Goal: Information Seeking & Learning: Understand process/instructions

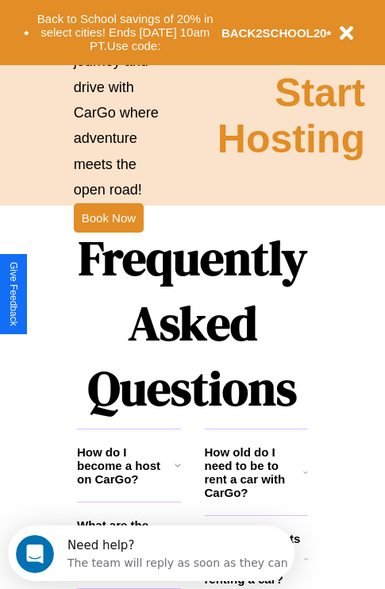
scroll to position [1922, 0]
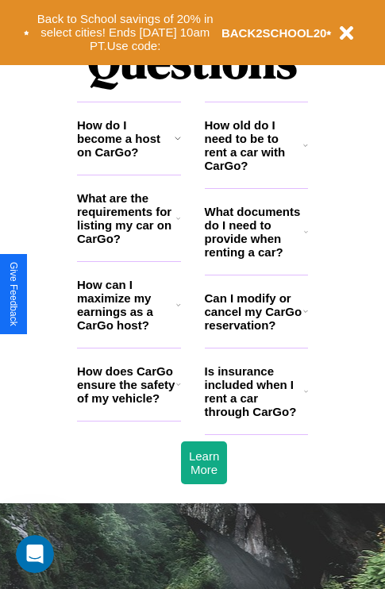
click at [305, 397] on icon at bounding box center [306, 391] width 4 height 13
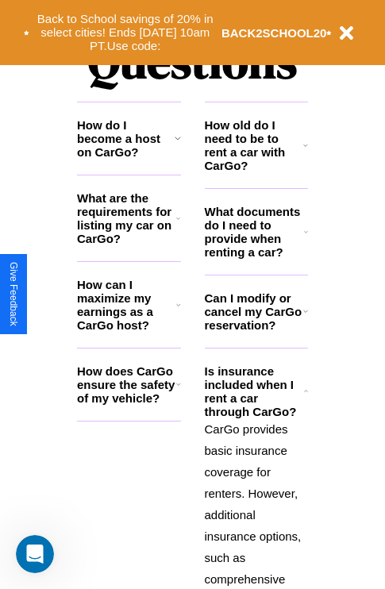
click at [255, 257] on h3 "What documents do I need to provide when renting a car?" at bounding box center [255, 232] width 100 height 54
click at [129, 159] on h3 "How do I become a host on CarGo?" at bounding box center [126, 138] width 98 height 40
click at [255, 332] on h3 "Can I modify or cancel my CarGo reservation?" at bounding box center [254, 311] width 98 height 40
